Goal: Task Accomplishment & Management: Use online tool/utility

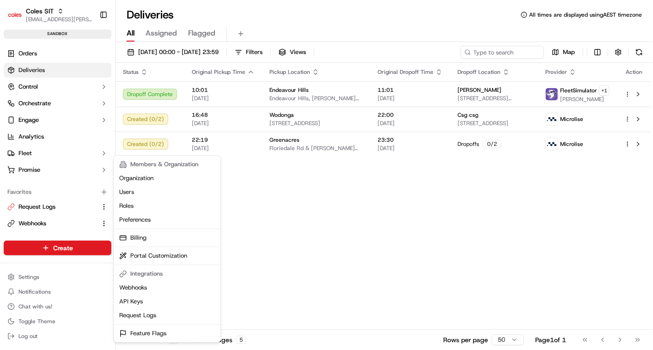
click at [29, 277] on html "Coles SIT [EMAIL_ADDRESS][PERSON_NAME][PERSON_NAME][DOMAIN_NAME] Toggle Sidebar…" at bounding box center [326, 175] width 653 height 350
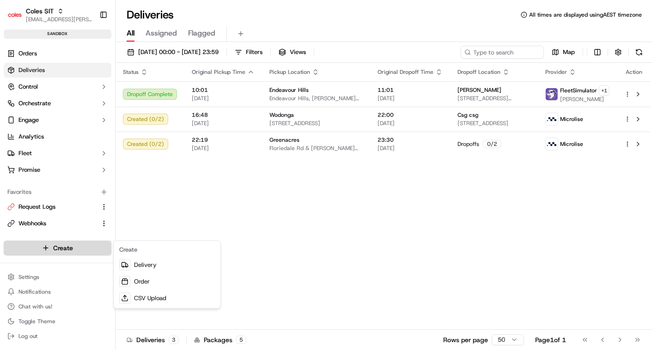
click at [33, 249] on html "Coles SIT [EMAIL_ADDRESS][PERSON_NAME][PERSON_NAME][DOMAIN_NAME] Toggle Sidebar…" at bounding box center [326, 175] width 653 height 350
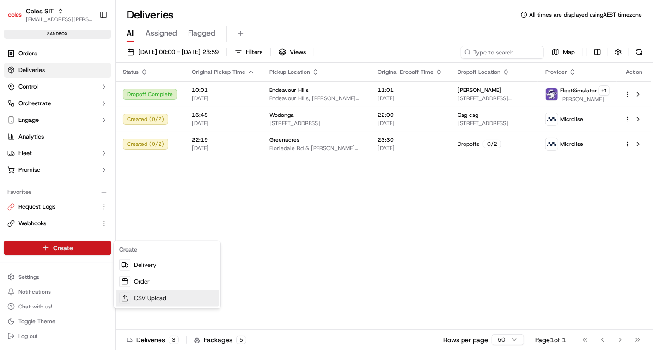
click at [137, 294] on link "CSV Upload" at bounding box center [166, 298] width 103 height 17
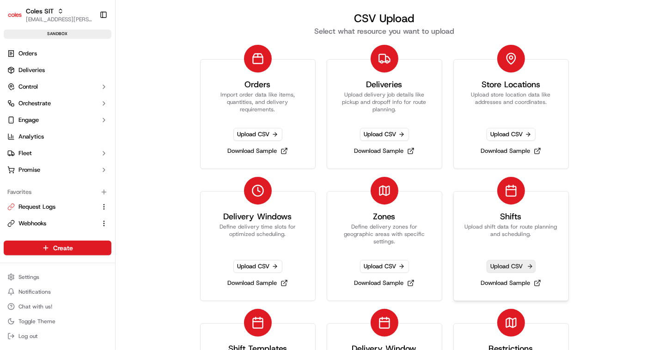
click at [507, 270] on span "Upload CSV" at bounding box center [510, 266] width 49 height 13
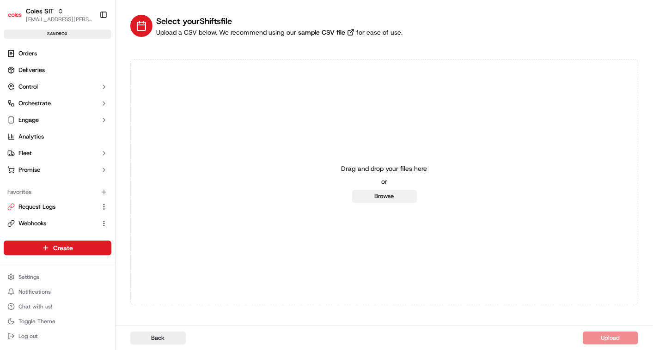
click at [381, 193] on button "Browse" at bounding box center [384, 196] width 65 height 13
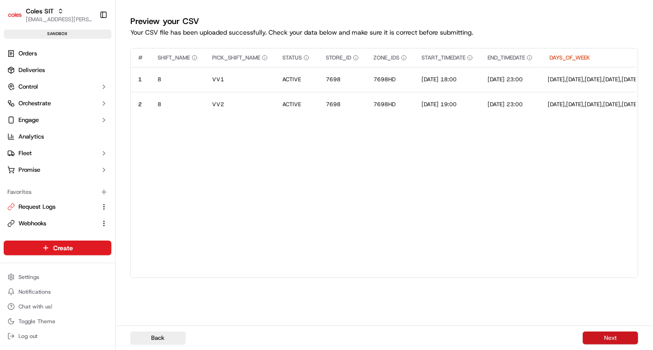
click at [601, 333] on button "Next" at bounding box center [610, 338] width 55 height 13
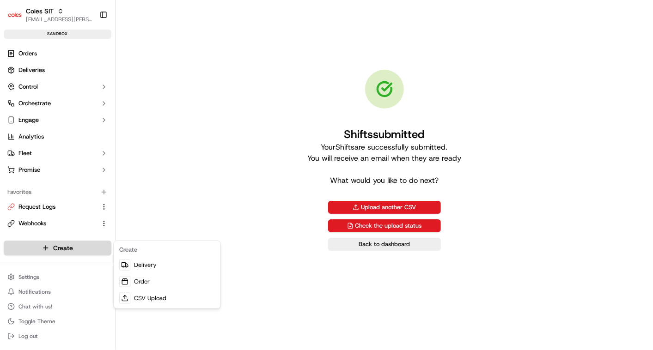
click at [61, 251] on html "Coles SIT [EMAIL_ADDRESS][PERSON_NAME][PERSON_NAME][DOMAIN_NAME] Toggle Sidebar…" at bounding box center [326, 175] width 653 height 350
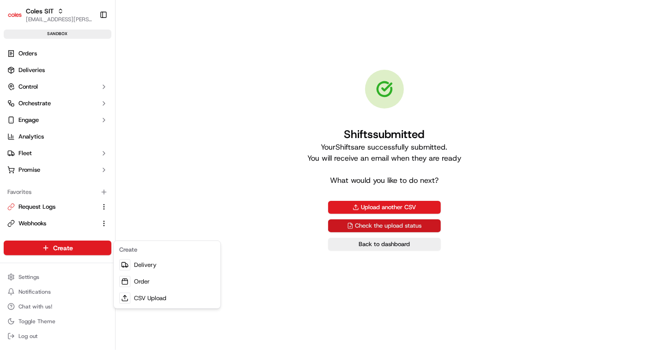
click at [387, 223] on html "Coles SIT [EMAIL_ADDRESS][PERSON_NAME][PERSON_NAME][DOMAIN_NAME] Toggle Sidebar…" at bounding box center [326, 175] width 653 height 350
click at [370, 224] on link "Check the upload status" at bounding box center [384, 225] width 113 height 13
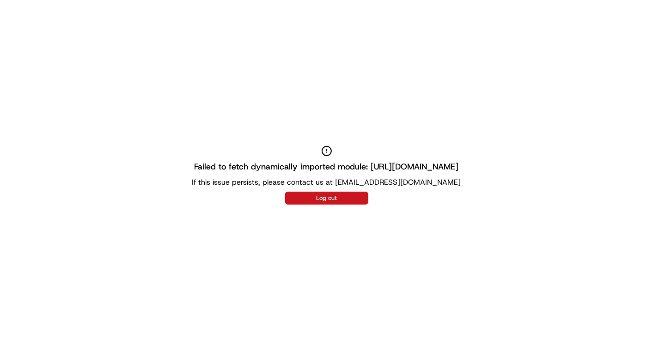
click at [340, 201] on button "Log out" at bounding box center [326, 198] width 83 height 13
